Goal: Find specific page/section: Find specific page/section

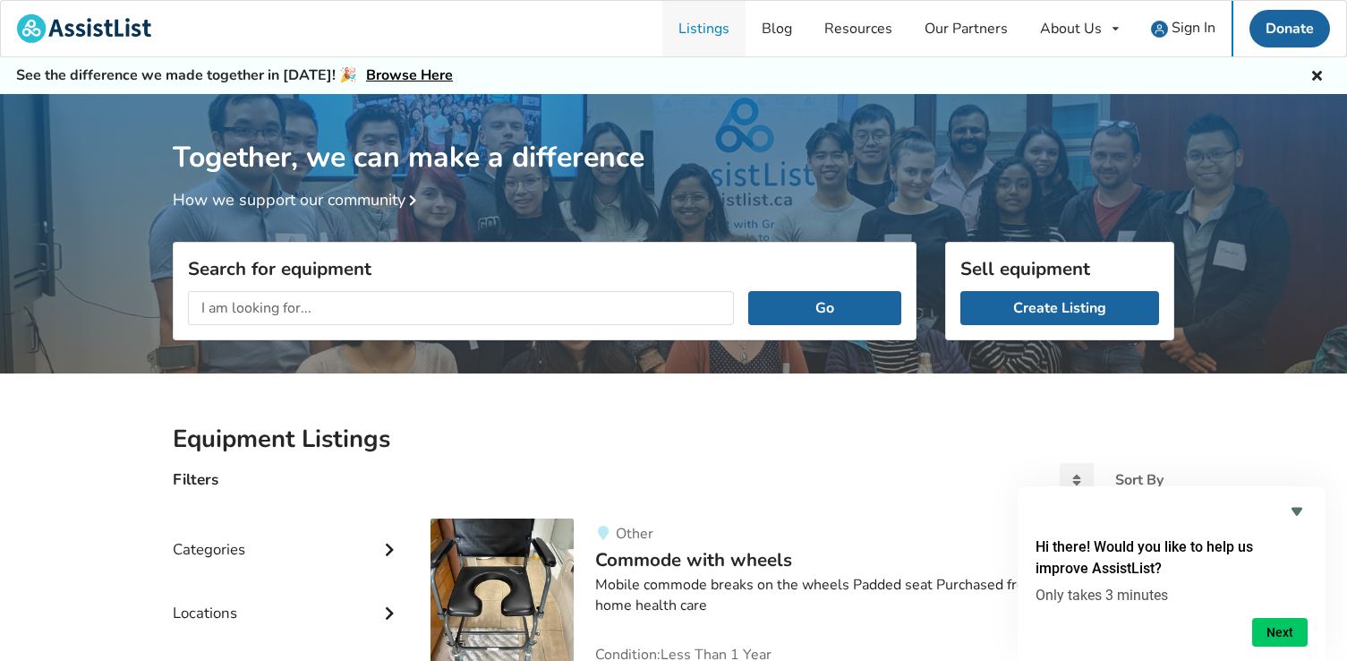
click at [712, 36] on link "Listings" at bounding box center [703, 28] width 83 height 55
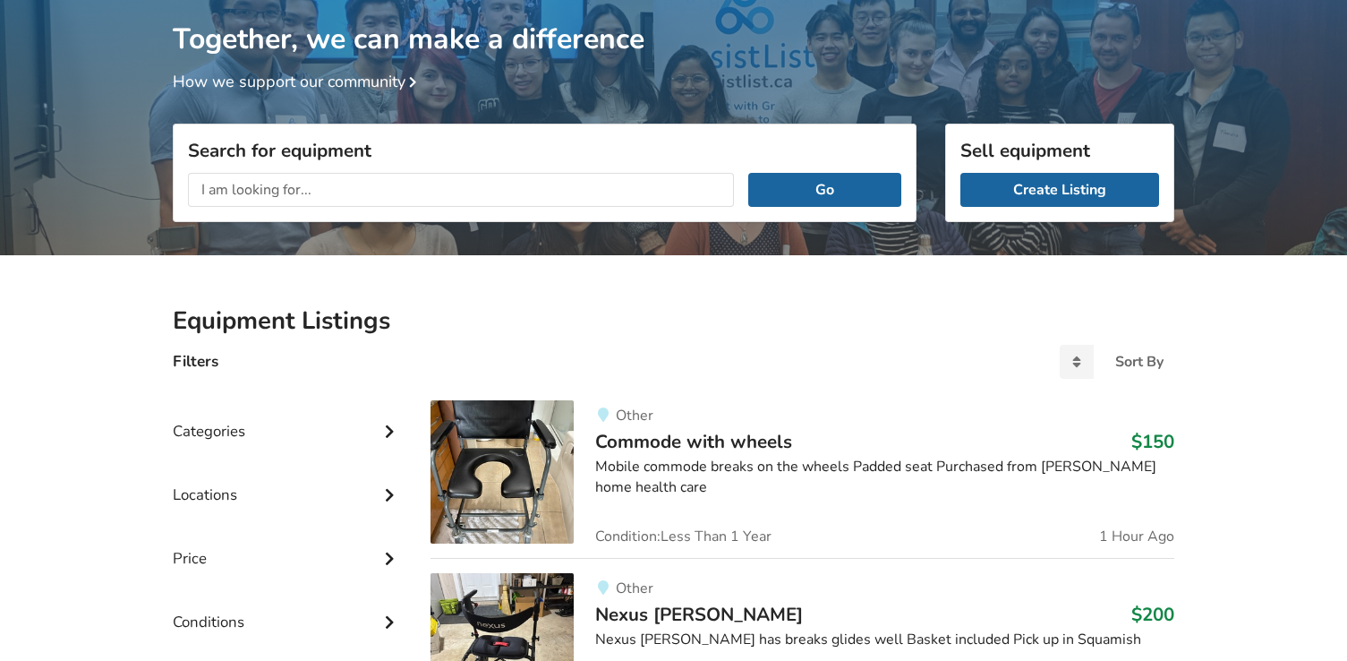
scroll to position [226, 0]
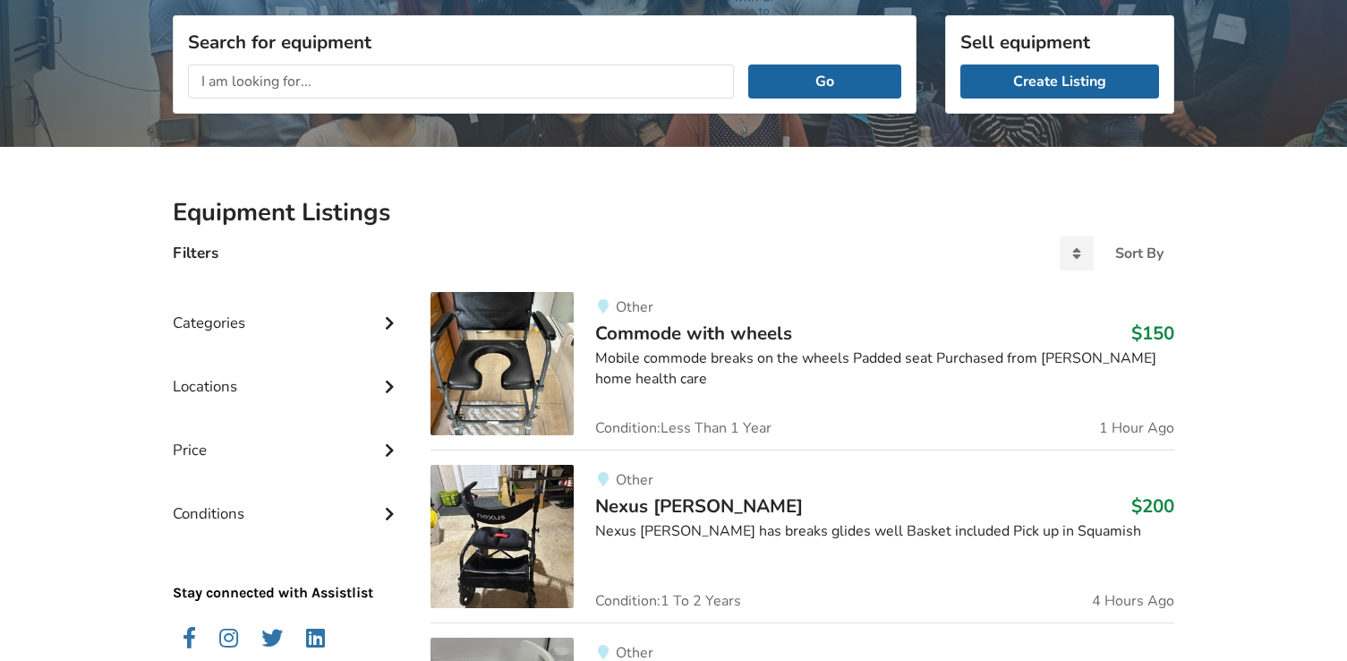
click at [386, 387] on icon at bounding box center [389, 384] width 18 height 15
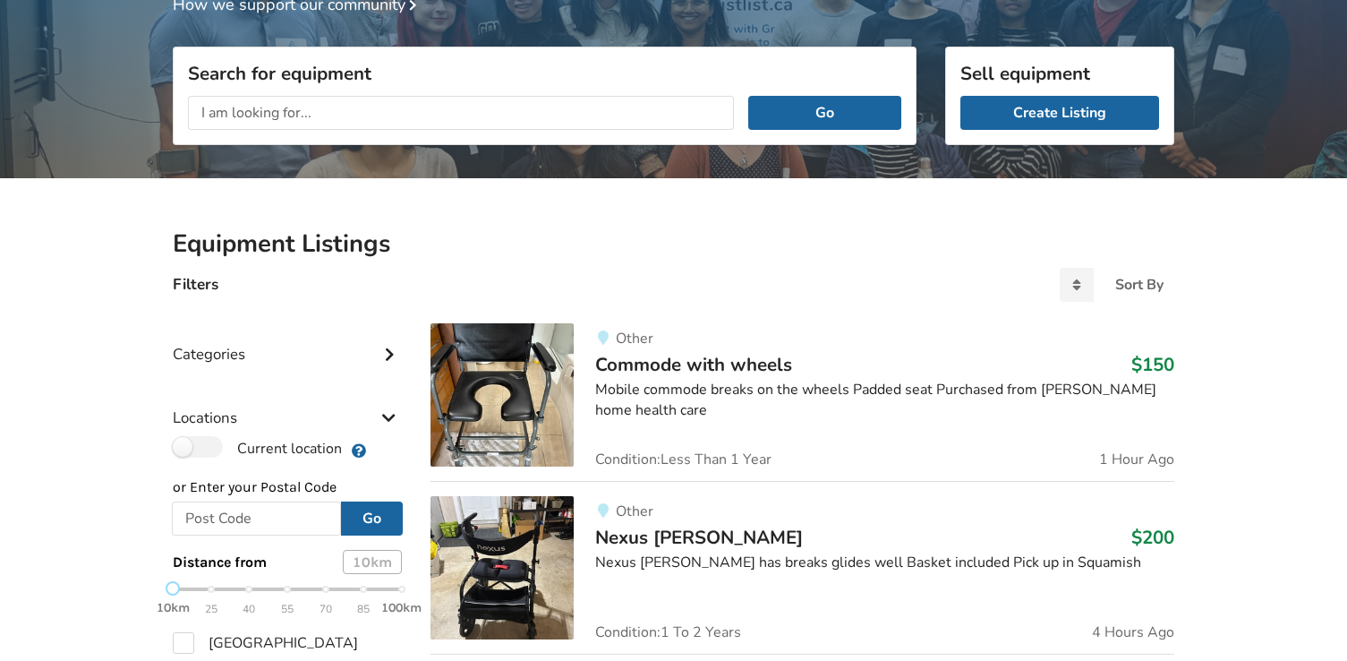
scroll to position [258, 0]
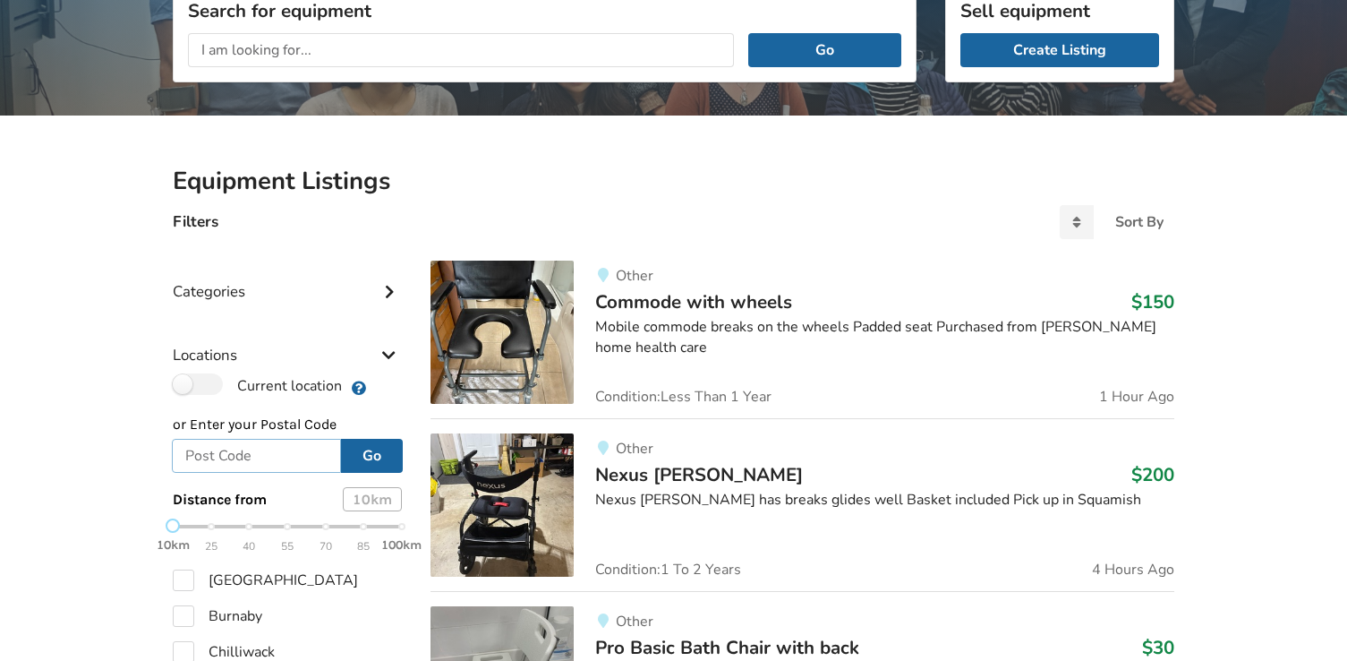
click at [264, 457] on input "text" at bounding box center [256, 456] width 169 height 34
drag, startPoint x: 264, startPoint y: 457, endPoint x: 122, endPoint y: 450, distance: 142.5
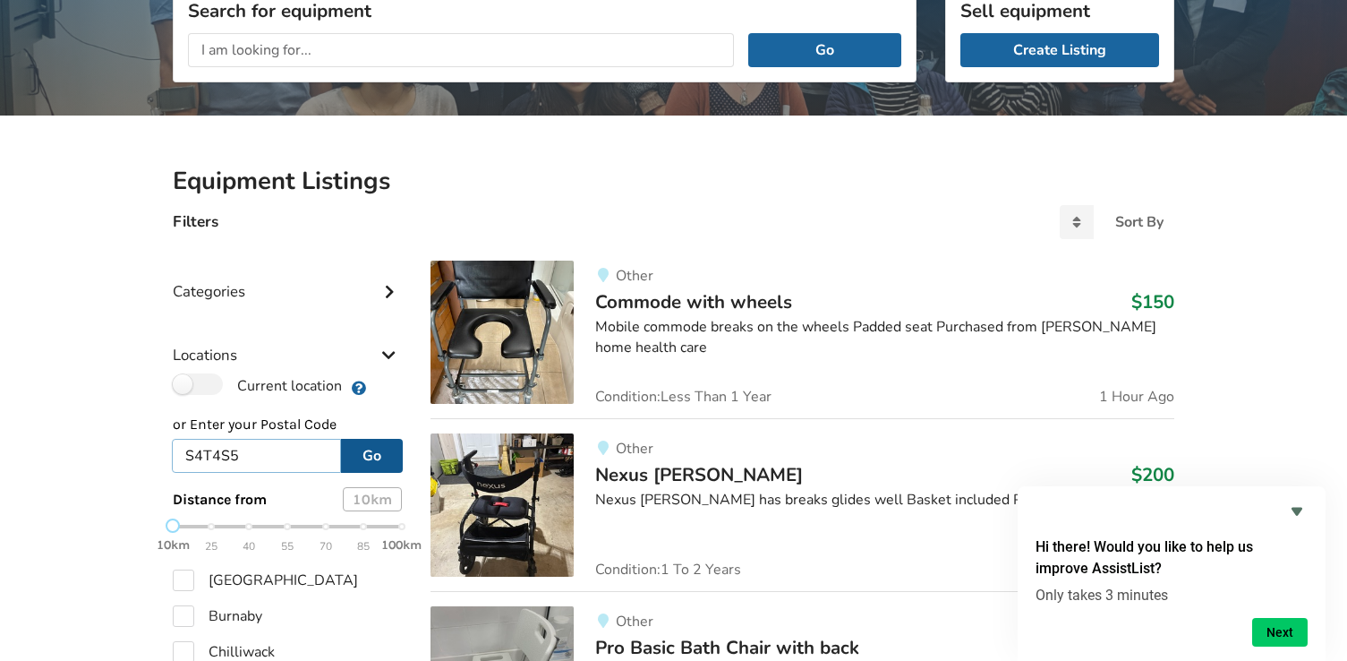
type input "S4T4S5"
click at [373, 454] on button "Go" at bounding box center [372, 456] width 62 height 34
